Goal: Task Accomplishment & Management: Complete application form

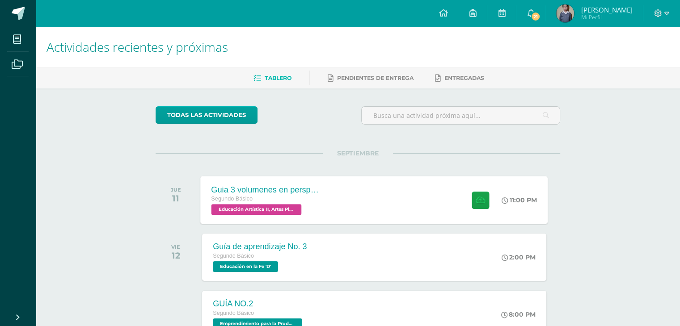
drag, startPoint x: 0, startPoint y: 0, endPoint x: 413, endPoint y: 189, distance: 453.9
click at [413, 189] on div "Guia 3 volumenes en perspectiva Segundo Básico Educación Artística II, Artes Pl…" at bounding box center [374, 200] width 347 height 48
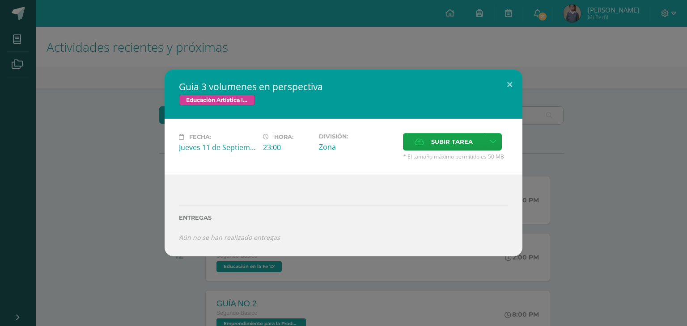
drag, startPoint x: 413, startPoint y: 189, endPoint x: 449, endPoint y: 155, distance: 50.0
click at [449, 155] on div "Guia 3 volumenes en perspectiva Educación Artística II, Artes Plásticas Fecha: …" at bounding box center [343, 163] width 358 height 187
click at [449, 155] on span "* El tamaño máximo permitido es 50 MB" at bounding box center [455, 157] width 105 height 8
click at [458, 133] on div "Fecha: [DATE] Hora: 23:00 División: Zona Subir tarea Cancelar" at bounding box center [343, 147] width 358 height 56
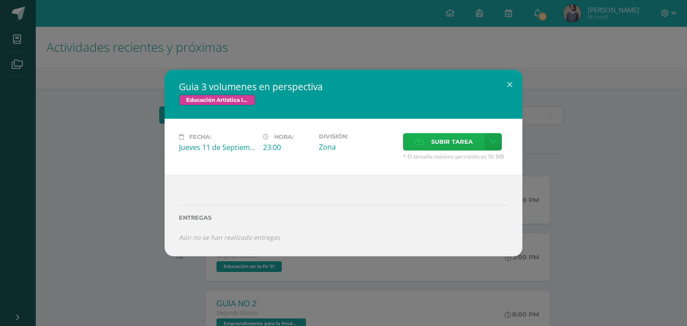
click at [458, 133] on div "Fecha: [DATE] Hora: 23:00 División: Zona Subir tarea Cancelar" at bounding box center [343, 147] width 358 height 56
click at [458, 133] on div "Fecha: Jueves 11 de Septiembre Hora: 23:00 División: Zona Subir tarea Cancelar" at bounding box center [343, 147] width 358 height 56
click at [462, 144] on span "Subir tarea" at bounding box center [452, 142] width 42 height 17
click at [0, 0] on input "Subir tarea" at bounding box center [0, 0] width 0 height 0
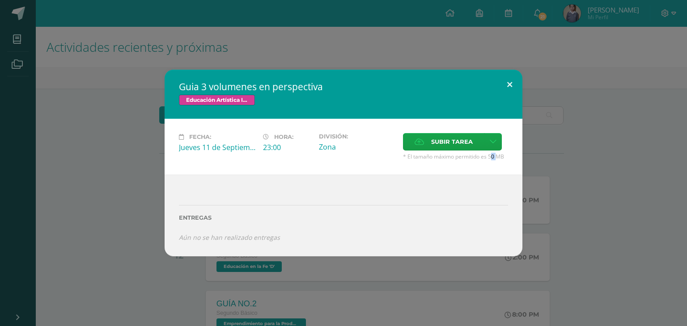
click at [515, 92] on button at bounding box center [509, 85] width 25 height 30
